Goal: Task Accomplishment & Management: Manage account settings

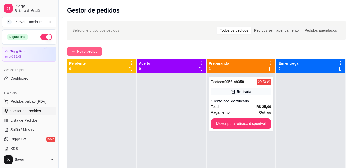
click at [94, 52] on span "Novo pedido" at bounding box center [87, 51] width 21 height 6
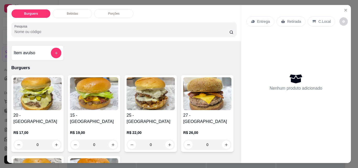
drag, startPoint x: 111, startPoint y: 133, endPoint x: 89, endPoint y: 123, distance: 24.1
click at [89, 130] on p "R$ 19,00" at bounding box center [94, 132] width 48 height 5
click at [111, 139] on div "0" at bounding box center [94, 144] width 48 height 10
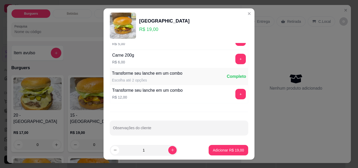
scroll to position [216, 0]
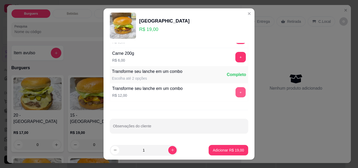
click at [236, 93] on button "+" at bounding box center [241, 92] width 10 height 10
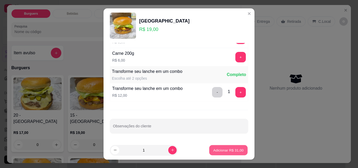
click at [219, 149] on p "Adicionar R$ 31,00" at bounding box center [228, 150] width 30 height 5
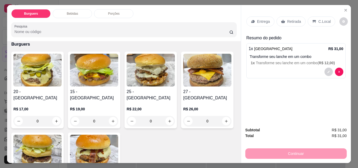
scroll to position [36, 0]
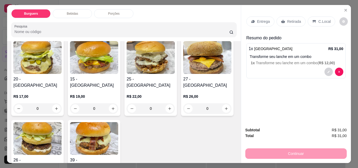
click at [109, 103] on div "0" at bounding box center [94, 108] width 48 height 10
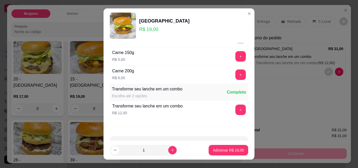
scroll to position [200, 0]
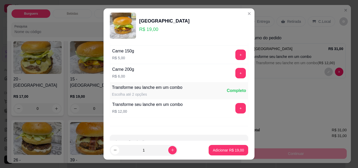
click at [229, 88] on div "Completo" at bounding box center [236, 91] width 19 height 6
click at [235, 107] on button "+" at bounding box center [240, 108] width 10 height 10
click at [220, 148] on p "Adicionar R$ 31,00" at bounding box center [228, 150] width 30 height 5
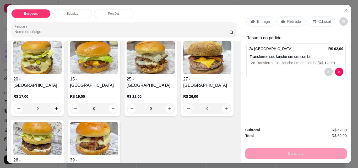
click at [288, 19] on p "Retirada" at bounding box center [294, 21] width 14 height 5
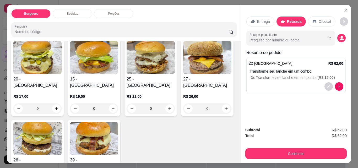
click at [264, 21] on p "Entrega" at bounding box center [263, 21] width 13 height 5
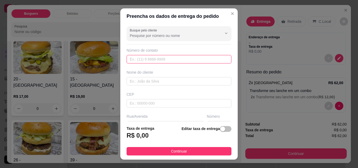
click at [160, 62] on input "text" at bounding box center [179, 59] width 105 height 8
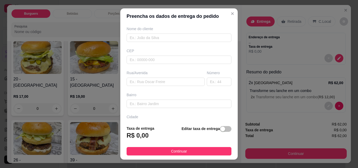
scroll to position [43, 0]
click at [150, 61] on input "text" at bounding box center [179, 60] width 105 height 8
click at [151, 40] on input "text" at bounding box center [179, 38] width 105 height 8
type input "Thaina"
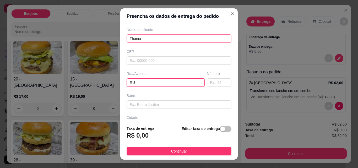
type input "RU"
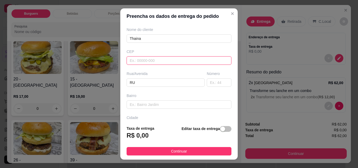
click at [166, 60] on input "text" at bounding box center [179, 60] width 105 height 8
paste input "04865010"
type input "04865010"
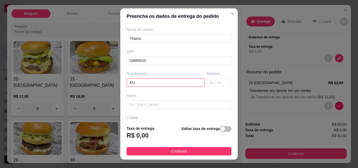
type input "[GEOGRAPHIC_DATA][PERSON_NAME]"
type input "[GEOGRAPHIC_DATA]"
click at [144, 79] on input "[GEOGRAPHIC_DATA][PERSON_NAME]" at bounding box center [166, 82] width 78 height 8
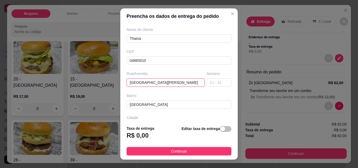
click at [188, 87] on input "[GEOGRAPHIC_DATA][PERSON_NAME]" at bounding box center [166, 82] width 78 height 8
click at [207, 83] on input "text" at bounding box center [219, 82] width 25 height 8
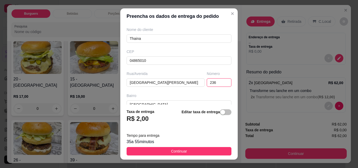
type input "236"
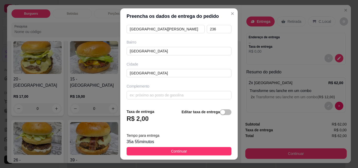
scroll to position [0, 0]
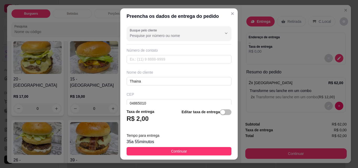
click at [160, 54] on div "Número de contato" at bounding box center [179, 56] width 105 height 16
click at [158, 57] on input "text" at bounding box center [179, 59] width 105 height 8
type input "[PHONE_NUMBER]"
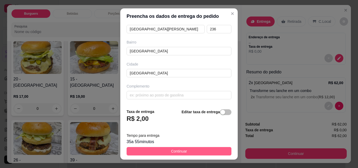
click at [193, 151] on button "Continuar" at bounding box center [179, 151] width 105 height 8
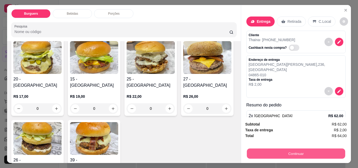
click at [265, 149] on button "Continuar" at bounding box center [296, 153] width 98 height 10
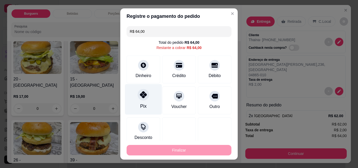
click at [142, 94] on icon at bounding box center [143, 94] width 7 height 7
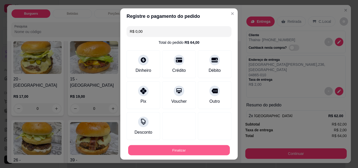
click at [180, 146] on button "Finalizar" at bounding box center [179, 150] width 102 height 10
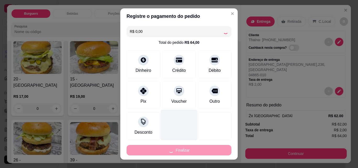
type input "-R$ 64,00"
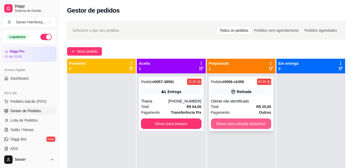
click at [220, 123] on button "Mover para retirada disponível" at bounding box center [241, 123] width 60 height 10
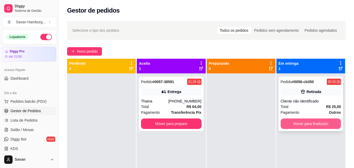
click at [291, 122] on button "Mover para finalizado" at bounding box center [311, 123] width 60 height 10
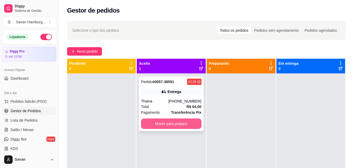
click at [183, 121] on button "Mover para preparo" at bounding box center [171, 123] width 60 height 10
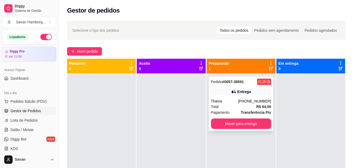
click at [245, 96] on div "Pedido # 0057-38591 21:29 Entrega [DEMOGRAPHIC_DATA] [PHONE_NUMBER] Total R$ 64…" at bounding box center [241, 104] width 64 height 55
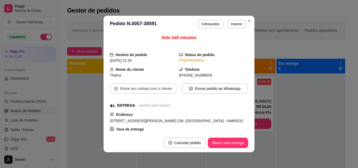
click at [159, 88] on button "Entrar em contato com o cliente" at bounding box center [143, 88] width 67 height 10
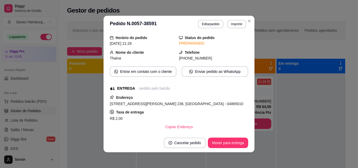
scroll to position [21, 0]
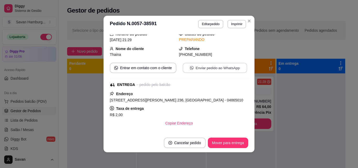
click at [237, 67] on button "Enviar pedido ao WhatsApp" at bounding box center [215, 68] width 64 height 10
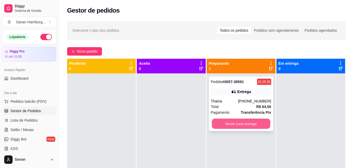
click at [242, 126] on button "Mover para entrega" at bounding box center [241, 124] width 58 height 10
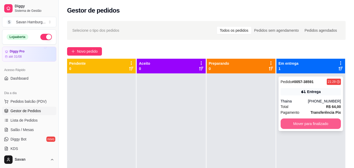
click at [288, 123] on button "Mover para finalizado" at bounding box center [311, 123] width 60 height 10
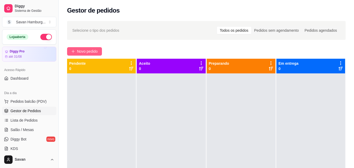
click at [94, 49] on span "Novo pedido" at bounding box center [87, 51] width 21 height 6
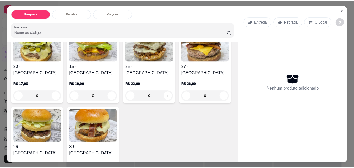
scroll to position [79, 0]
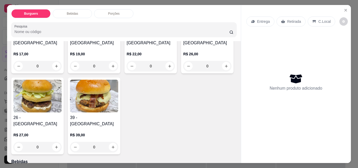
click at [62, 142] on div "0" at bounding box center [37, 147] width 48 height 10
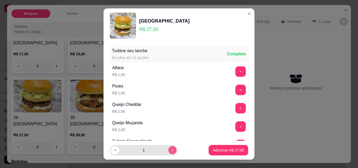
click at [171, 150] on icon "increase-product-quantity" at bounding box center [173, 150] width 4 height 4
type input "2"
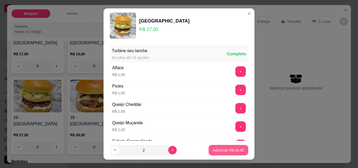
click at [209, 149] on button "Adicionar R$ 54,00" at bounding box center [229, 150] width 40 height 10
type input "2"
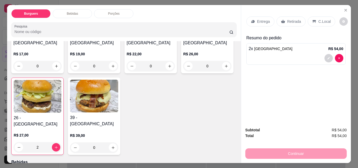
click at [281, 19] on icon at bounding box center [283, 21] width 4 height 4
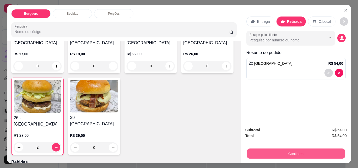
click at [292, 154] on button "Continuar" at bounding box center [296, 153] width 98 height 10
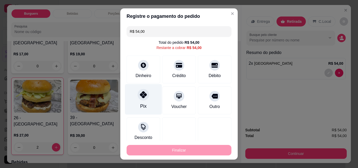
click at [149, 92] on div "Pix" at bounding box center [143, 99] width 37 height 31
type input "R$ 0,00"
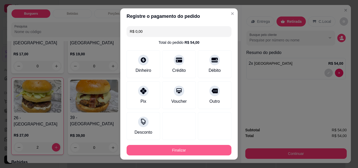
click at [169, 152] on button "Finalizar" at bounding box center [179, 150] width 105 height 10
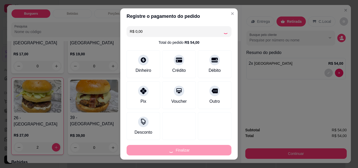
type input "0"
type input "-R$ 54,00"
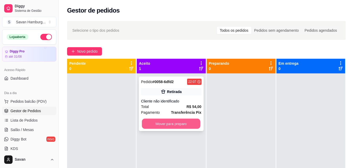
click at [179, 127] on button "Mover para preparo" at bounding box center [171, 124] width 58 height 10
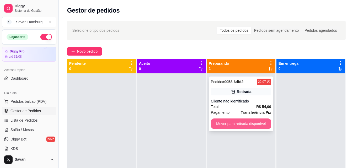
click at [256, 123] on button "Mover para retirada disponível" at bounding box center [241, 123] width 60 height 10
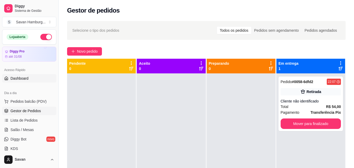
click at [20, 77] on span "Dashboard" at bounding box center [19, 78] width 18 height 5
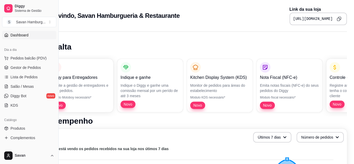
scroll to position [52, 0]
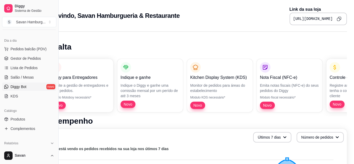
click at [28, 88] on link "Diggy Bot novo" at bounding box center [29, 87] width 54 height 8
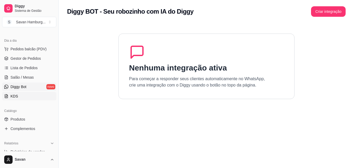
scroll to position [79, 0]
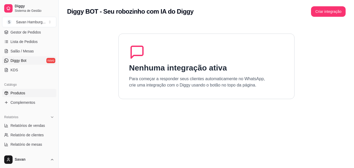
click at [25, 95] on link "Produtos" at bounding box center [29, 93] width 54 height 8
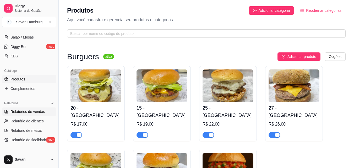
scroll to position [105, 0]
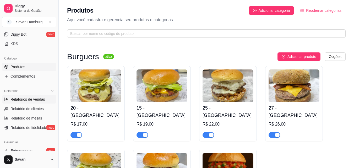
click at [28, 100] on span "Relatórios de vendas" at bounding box center [27, 99] width 35 height 5
select select "ALL"
select select "0"
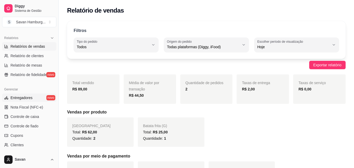
scroll to position [183, 0]
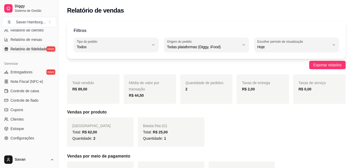
click at [26, 51] on span "Relatório de fidelidade" at bounding box center [28, 48] width 36 height 5
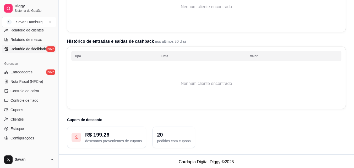
scroll to position [108, 0]
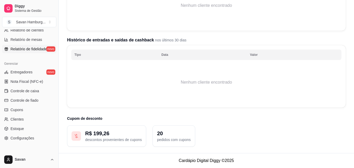
click at [76, 134] on icon at bounding box center [76, 135] width 5 height 5
click at [156, 134] on div "20 pedidos com cupons" at bounding box center [174, 135] width 42 height 21
click at [159, 133] on p "20" at bounding box center [174, 133] width 34 height 7
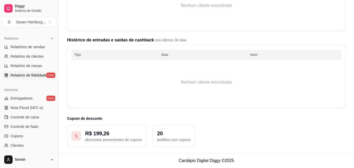
click at [170, 130] on p "20" at bounding box center [174, 133] width 34 height 7
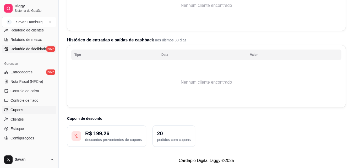
click at [15, 111] on span "Cupons" at bounding box center [16, 109] width 13 height 5
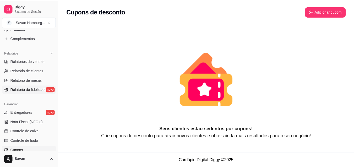
scroll to position [131, 0]
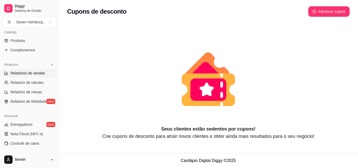
click at [35, 77] on link "Relatórios de vendas" at bounding box center [29, 73] width 54 height 8
select select "ALL"
select select "0"
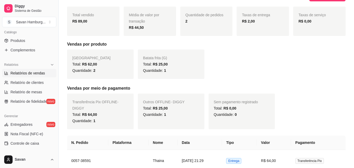
scroll to position [79, 0]
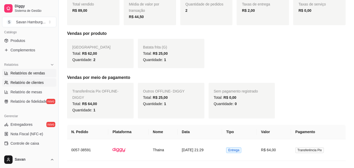
click at [41, 82] on span "Relatório de clientes" at bounding box center [26, 82] width 33 height 5
select select "30"
select select "HIGHEST_TOTAL_SPENT_WITH_ORDERS"
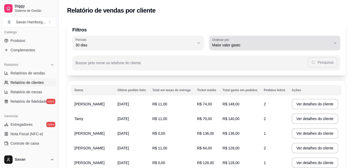
click at [236, 43] on span "Maior valor gasto" at bounding box center [271, 44] width 119 height 5
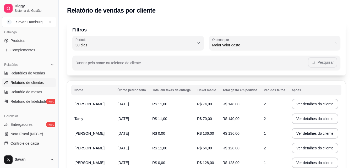
click at [239, 60] on span "Maior número de pedidos" at bounding box center [272, 57] width 113 height 5
type input "HIGHEST_ORDER_COUNT"
select select "HIGHEST_ORDER_COUNT"
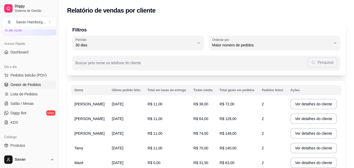
scroll to position [105, 0]
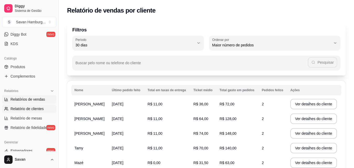
click at [33, 101] on span "Relatórios de vendas" at bounding box center [27, 99] width 35 height 5
select select "ALL"
select select "0"
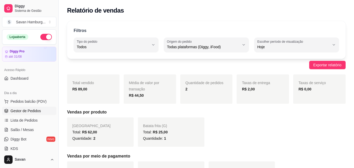
click at [31, 108] on span "Gestor de Pedidos" at bounding box center [25, 110] width 30 height 5
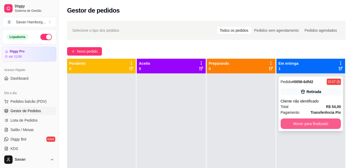
click at [325, 121] on button "Mover para finalizado" at bounding box center [311, 123] width 60 height 10
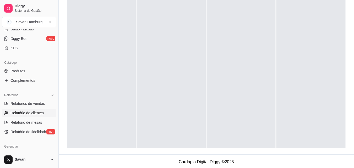
scroll to position [131, 0]
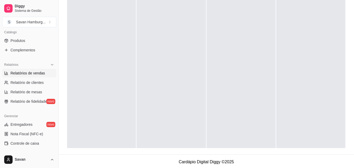
click at [37, 73] on span "Relatórios de vendas" at bounding box center [27, 72] width 35 height 5
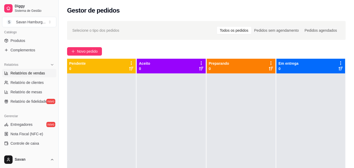
select select "ALL"
select select "0"
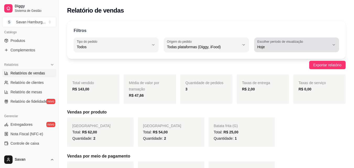
click at [303, 47] on span "Hoje" at bounding box center [293, 46] width 72 height 5
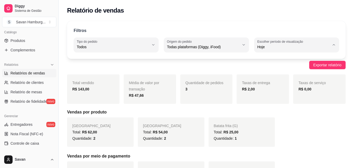
click at [289, 65] on li "Ontem" at bounding box center [297, 68] width 78 height 8
type input "1"
select select "1"
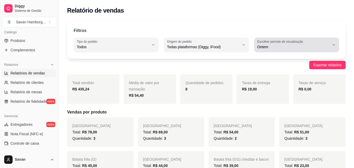
click at [286, 44] on div "Ontem" at bounding box center [293, 45] width 72 height 10
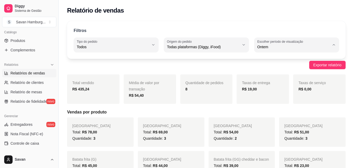
click at [280, 59] on span "Hoje" at bounding box center [294, 59] width 68 height 5
type input "0"
select select "0"
